Goal: Find contact information

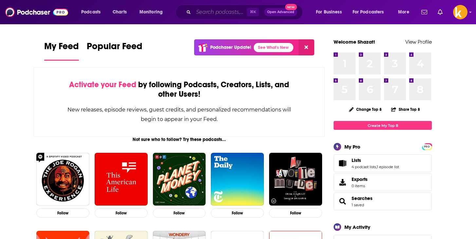
click at [218, 16] on input "Search podcasts, credits, & more..." at bounding box center [220, 12] width 53 height 10
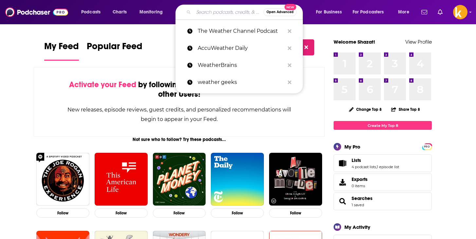
paste input "Marketplace"
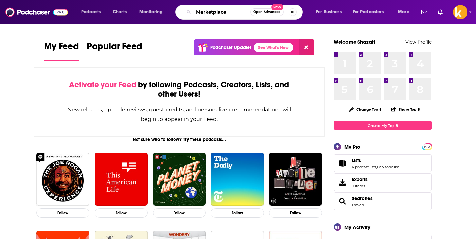
type input "Marketplace"
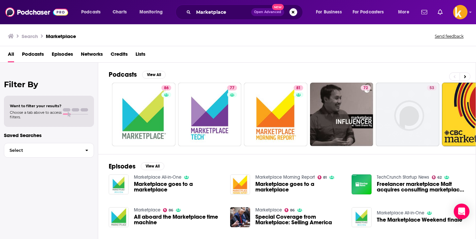
click at [141, 184] on span "Marketplace goes to a marketplace" at bounding box center [178, 186] width 88 height 11
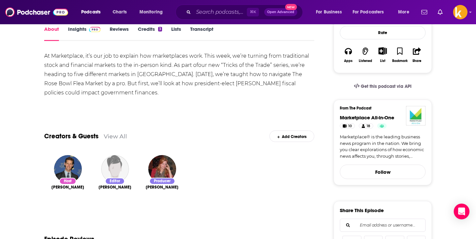
scroll to position [41, 0]
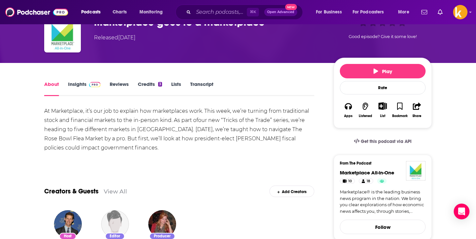
click at [83, 83] on link "Insights" at bounding box center [84, 88] width 32 height 15
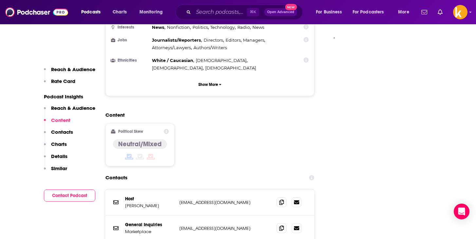
scroll to position [590, 0]
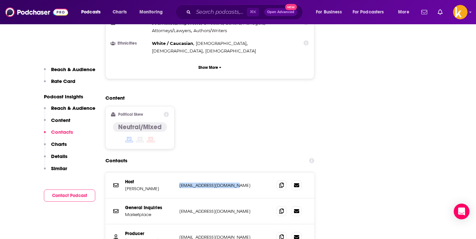
drag, startPoint x: 179, startPoint y: 144, endPoint x: 231, endPoint y: 146, distance: 52.8
click at [231, 172] on div "Host [PERSON_NAME] [EMAIL_ADDRESS][DOMAIN_NAME] [EMAIL_ADDRESS][DOMAIN_NAME]" at bounding box center [209, 185] width 209 height 26
copy p "[EMAIL_ADDRESS][DOMAIN_NAME]"
drag, startPoint x: 177, startPoint y: 171, endPoint x: 224, endPoint y: 171, distance: 47.8
click at [224, 198] on div "General Inquiries Marketplace [EMAIL_ADDRESS][DOMAIN_NAME] [EMAIL_ADDRESS][DOMA…" at bounding box center [209, 211] width 209 height 26
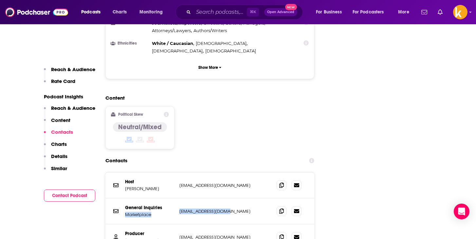
click at [224, 208] on p "[EMAIL_ADDRESS][DOMAIN_NAME]" at bounding box center [222, 211] width 87 height 6
drag, startPoint x: 235, startPoint y: 197, endPoint x: 181, endPoint y: 197, distance: 54.7
click at [181, 234] on p "[EMAIL_ADDRESS][DOMAIN_NAME]" at bounding box center [222, 237] width 87 height 6
copy p "[EMAIL_ADDRESS][DOMAIN_NAME]"
drag, startPoint x: 179, startPoint y: 171, endPoint x: 224, endPoint y: 171, distance: 44.5
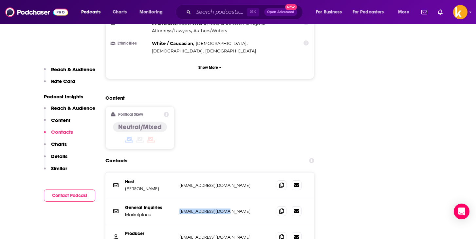
click at [224, 198] on div "General Inquiries Marketplace [EMAIL_ADDRESS][DOMAIN_NAME] [EMAIL_ADDRESS][DOMA…" at bounding box center [209, 211] width 209 height 26
copy p "[EMAIL_ADDRESS][DOMAIN_NAME]"
click at [224, 198] on div "General Inquiries Marketplace [EMAIL_ADDRESS][DOMAIN_NAME] [EMAIL_ADDRESS][DOMA…" at bounding box center [209, 211] width 209 height 26
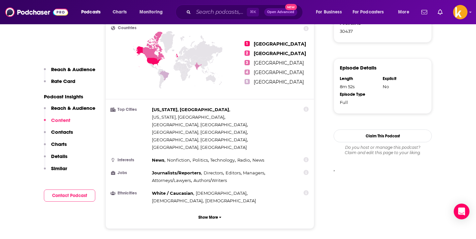
scroll to position [437, 0]
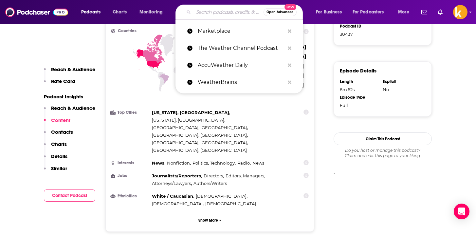
click at [223, 15] on input "Search podcasts, credits, & more..." at bounding box center [229, 12] width 70 height 10
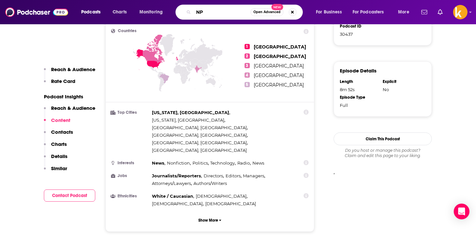
type input "N"
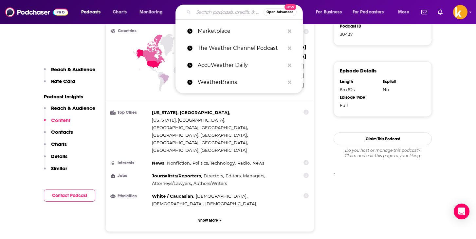
paste input "NPR Up First"
type input "NPR Up First"
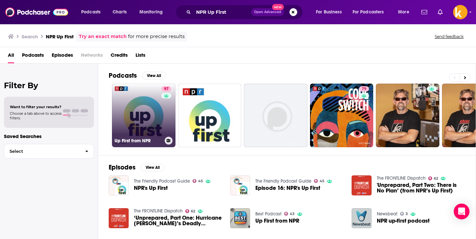
click at [142, 118] on link "97 Up First from NPR" at bounding box center [144, 116] width 64 height 64
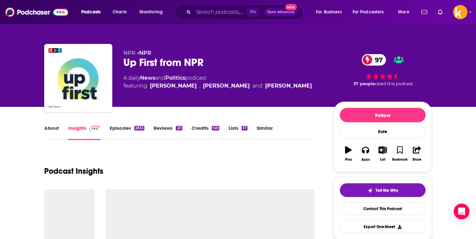
scroll to position [2, 0]
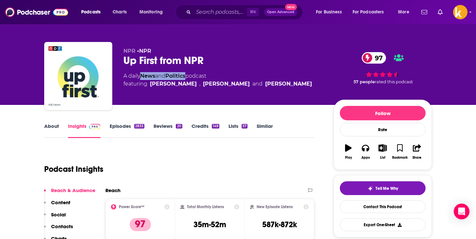
drag, startPoint x: 141, startPoint y: 76, endPoint x: 188, endPoint y: 77, distance: 47.2
click at [188, 77] on div "A daily News and Politics podcast featuring [PERSON_NAME] , [PERSON_NAME] and […" at bounding box center [217, 80] width 189 height 16
copy div "News and Politics"
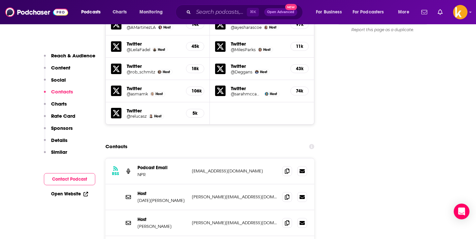
scroll to position [691, 0]
drag, startPoint x: 192, startPoint y: 140, endPoint x: 229, endPoint y: 140, distance: 37.0
click at [228, 168] on p "[EMAIL_ADDRESS][DOMAIN_NAME]" at bounding box center [234, 171] width 85 height 6
copy p "[EMAIL_ADDRESS][DOMAIN_NAME]"
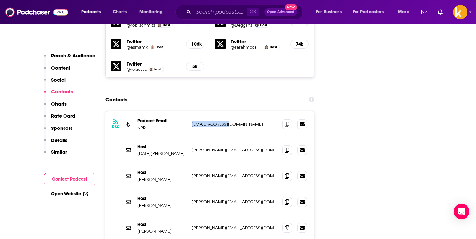
scroll to position [740, 0]
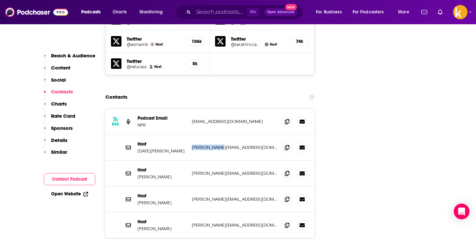
drag, startPoint x: 191, startPoint y: 117, endPoint x: 219, endPoint y: 117, distance: 28.2
click at [219, 135] on div "Host [DATE][PERSON_NAME] [PERSON_NAME][EMAIL_ADDRESS][DOMAIN_NAME] [PERSON_NAME…" at bounding box center [209, 148] width 209 height 26
copy p "[PERSON_NAME][EMAIL_ADDRESS][DOMAIN_NAME]"
click at [213, 15] on input "Search podcasts, credits, & more..." at bounding box center [220, 12] width 53 height 10
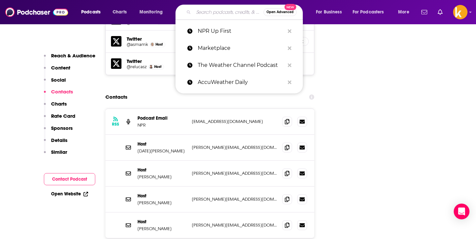
paste input "Freakonomics Radio"
type input "Freakonomics Radio"
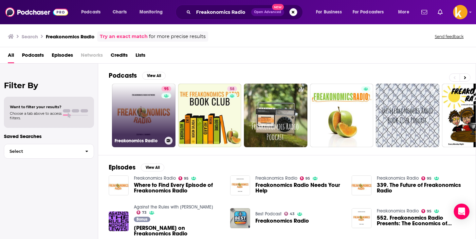
click at [137, 116] on link "95 Freakonomics Radio" at bounding box center [144, 116] width 64 height 64
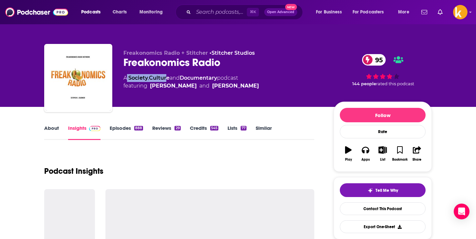
drag, startPoint x: 128, startPoint y: 77, endPoint x: 167, endPoint y: 76, distance: 39.3
click at [167, 76] on div "A Society , Culture and Documentary podcast featuring [PERSON_NAME] and [PERSON…" at bounding box center [191, 82] width 136 height 16
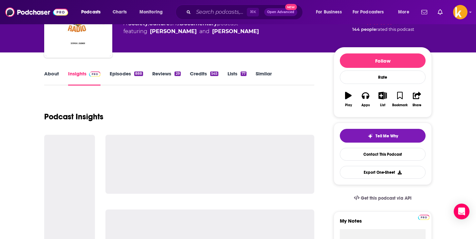
scroll to position [55, 0]
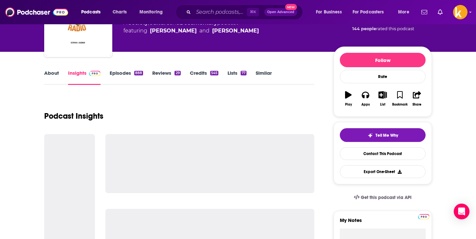
click at [52, 71] on link "About" at bounding box center [51, 77] width 15 height 15
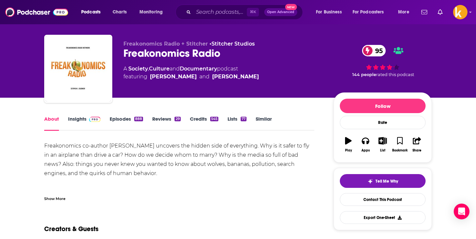
scroll to position [9, 0]
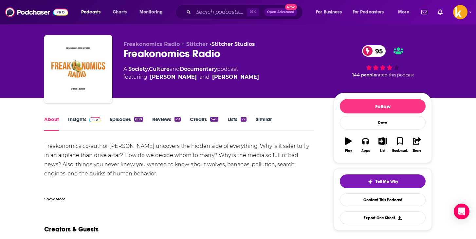
click at [81, 120] on link "Insights" at bounding box center [84, 123] width 32 height 15
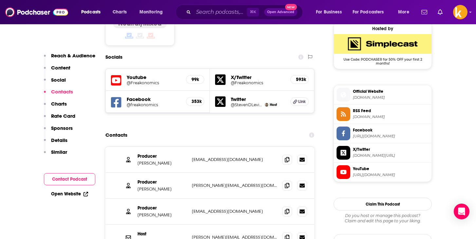
scroll to position [545, 0]
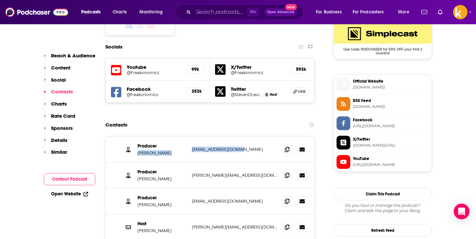
drag, startPoint x: 188, startPoint y: 125, endPoint x: 243, endPoint y: 125, distance: 54.7
click at [243, 137] on div "Producer [PERSON_NAME] [PERSON_NAME][EMAIL_ADDRESS][DOMAIN_NAME] [PERSON_NAME][…" at bounding box center [209, 150] width 209 height 26
click at [233, 119] on div "Contacts" at bounding box center [209, 125] width 209 height 12
drag, startPoint x: 244, startPoint y: 125, endPoint x: 192, endPoint y: 126, distance: 51.8
click at [192, 146] on p "[EMAIL_ADDRESS][DOMAIN_NAME]" at bounding box center [234, 149] width 85 height 6
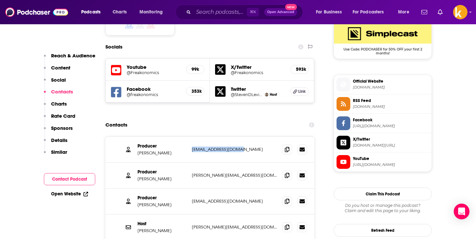
copy p "[EMAIL_ADDRESS][DOMAIN_NAME]"
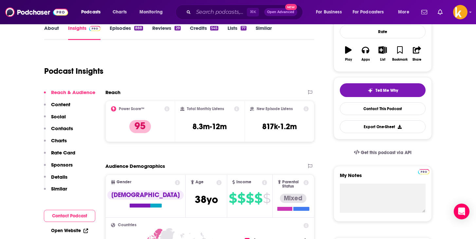
scroll to position [0, 0]
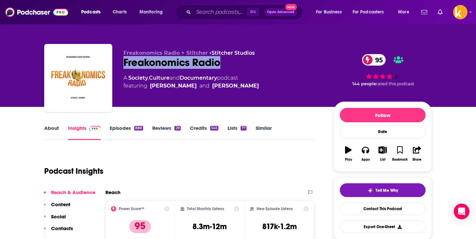
drag, startPoint x: 122, startPoint y: 61, endPoint x: 230, endPoint y: 61, distance: 107.4
click at [230, 61] on div "Freakonomics Radio + Stitcher • Stitcher Studios Freakonomics Radio 95 A Societ…" at bounding box center [238, 79] width 388 height 71
copy h2 "Freakonomics Radio"
